Goal: Task Accomplishment & Management: Manage account settings

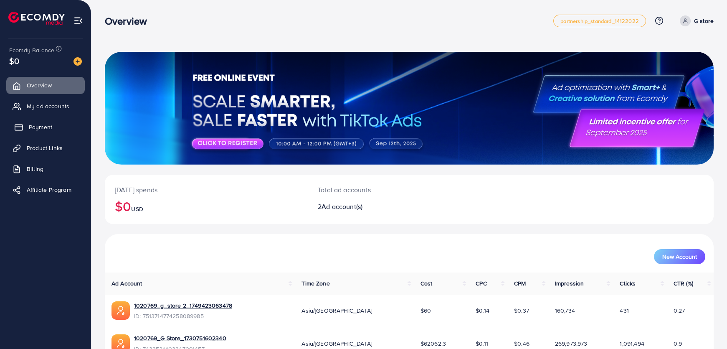
click at [23, 127] on link "Payment" at bounding box center [45, 127] width 79 height 17
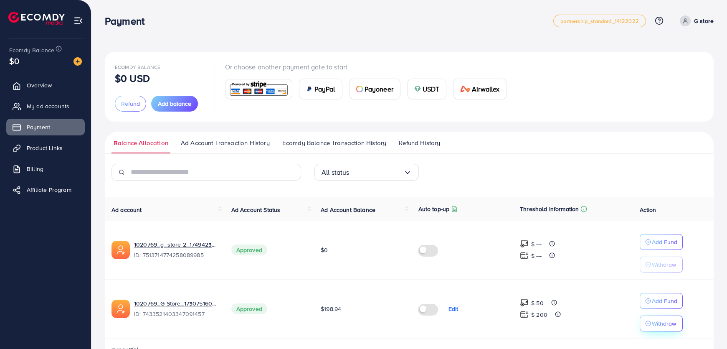
click at [665, 325] on p "Withdraw" at bounding box center [664, 323] width 24 height 10
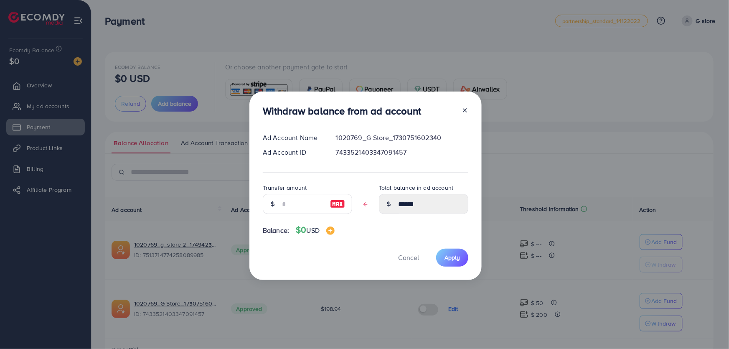
click at [464, 113] on icon at bounding box center [465, 110] width 7 height 7
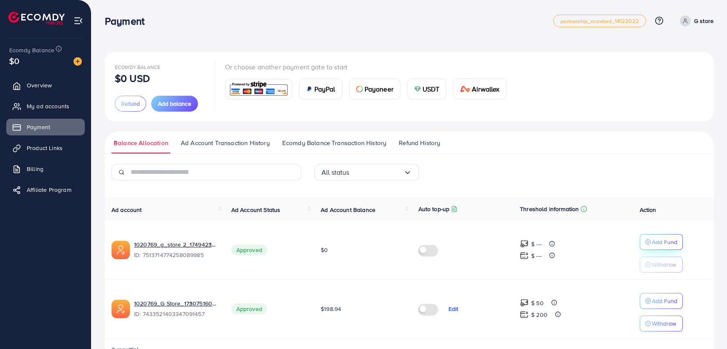
click at [682, 239] on button "Add Fund" at bounding box center [661, 242] width 43 height 16
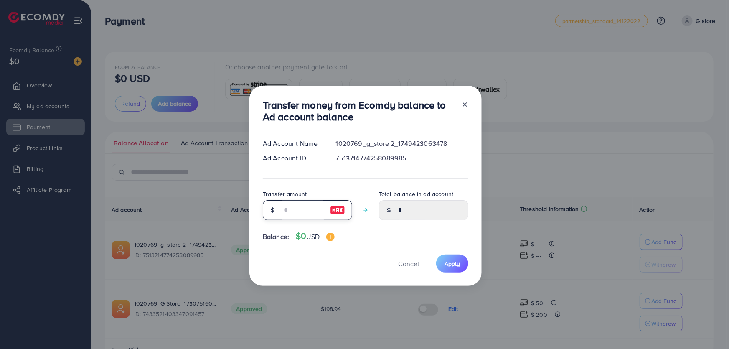
click at [313, 209] on input "number" at bounding box center [303, 210] width 42 height 20
type input "*"
type input "****"
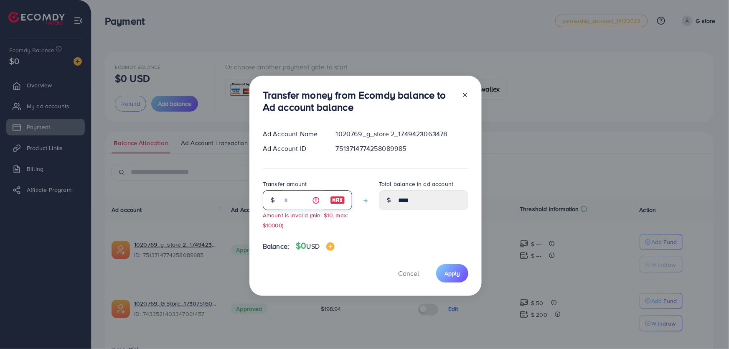
type input "*"
click at [466, 96] on icon at bounding box center [465, 95] width 7 height 7
type input "*"
